Goal: Find specific page/section: Find specific page/section

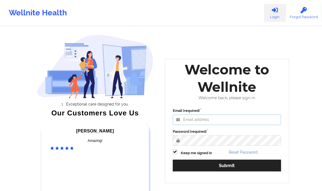
click at [202, 119] on input "Email (required)" at bounding box center [227, 119] width 108 height 10
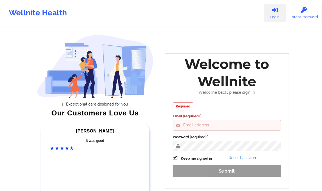
type input "[PERSON_NAME][EMAIL_ADDRESS][DOMAIN_NAME]"
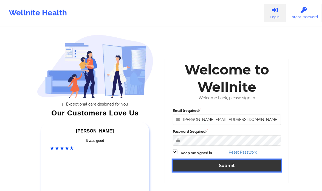
click at [215, 162] on button "Submit" at bounding box center [227, 165] width 108 height 12
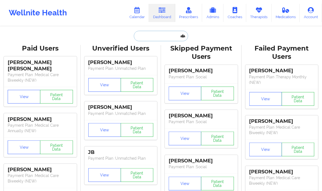
click at [153, 35] on input "text" at bounding box center [161, 36] width 54 height 10
paste input "[PERSON_NAME]"
type input "[PERSON_NAME]"
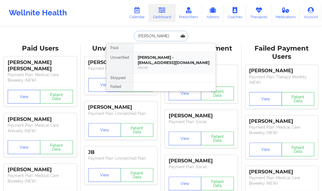
click at [169, 65] on div "Social" at bounding box center [174, 67] width 73 height 5
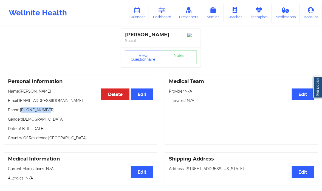
drag, startPoint x: 47, startPoint y: 111, endPoint x: 23, endPoint y: 112, distance: 23.9
click at [23, 112] on p "Phone: [PHONE_NUMBER]" at bounding box center [80, 109] width 145 height 5
copy p "15618882429"
click at [166, 14] on link "Dashboard" at bounding box center [162, 13] width 26 height 18
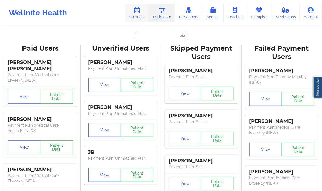
click at [141, 17] on link "Calendar" at bounding box center [137, 13] width 24 height 18
